Goal: Navigation & Orientation: Find specific page/section

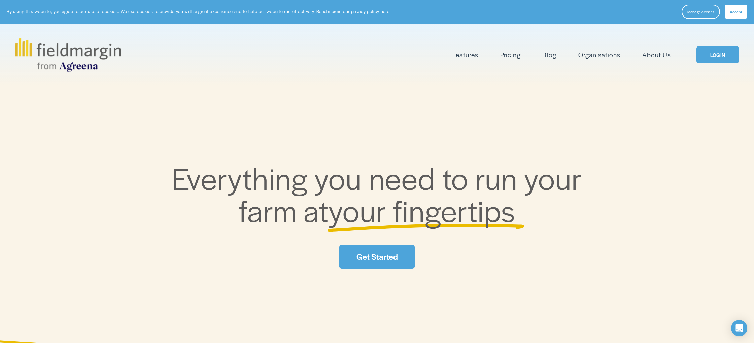
click at [725, 52] on link "LOGIN" at bounding box center [717, 54] width 42 height 17
